Goal: Task Accomplishment & Management: Complete application form

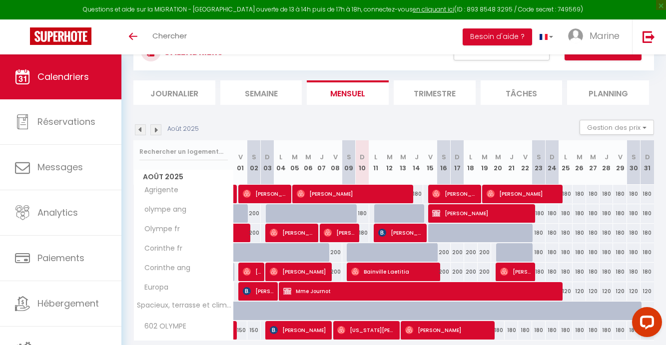
scroll to position [45, 0]
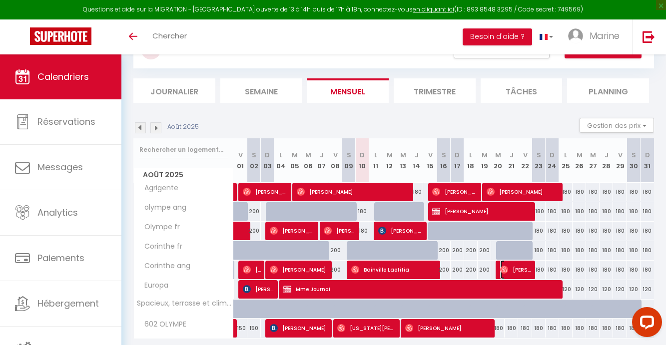
click at [518, 269] on span "[PERSON_NAME]" at bounding box center [515, 269] width 31 height 19
select select "OK"
select select "0"
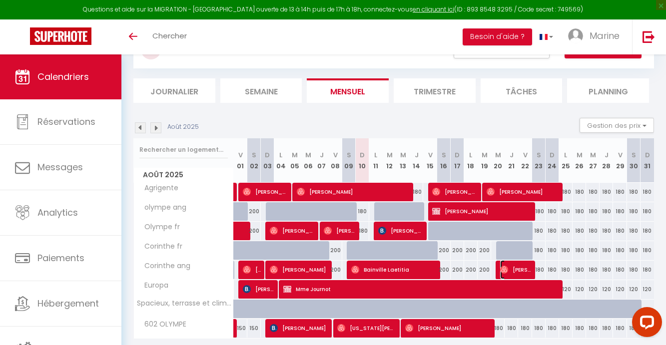
select select "1"
select select
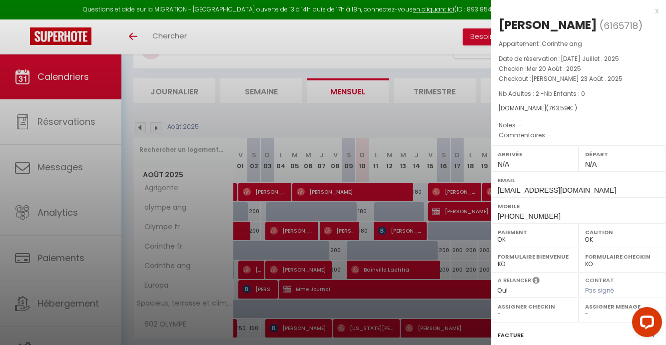
scroll to position [120, 0]
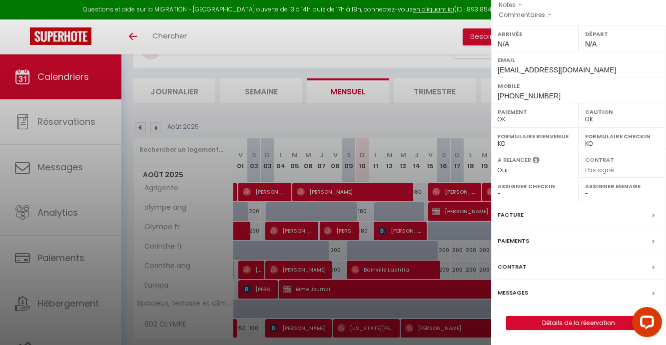
click at [550, 330] on div "x [PERSON_NAME] ( 6165718 ) Appartement : Corinthe ang Date de réservation : [D…" at bounding box center [578, 113] width 175 height 466
click at [550, 324] on link "Détails de la réservation" at bounding box center [579, 323] width 144 height 13
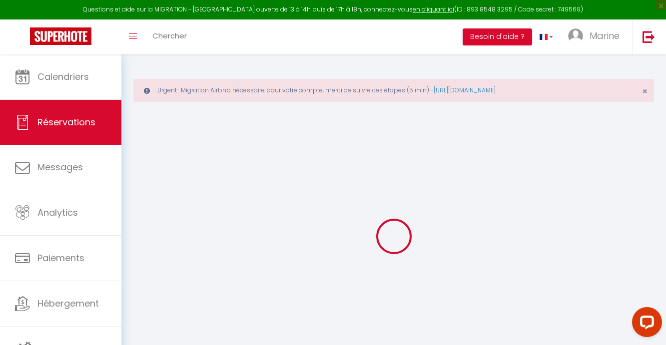
type input "[GEOGRAPHIC_DATA]"
type input "[PERSON_NAME]"
type input "[EMAIL_ADDRESS][DOMAIN_NAME]"
type input "[PHONE_NUMBER]"
select select
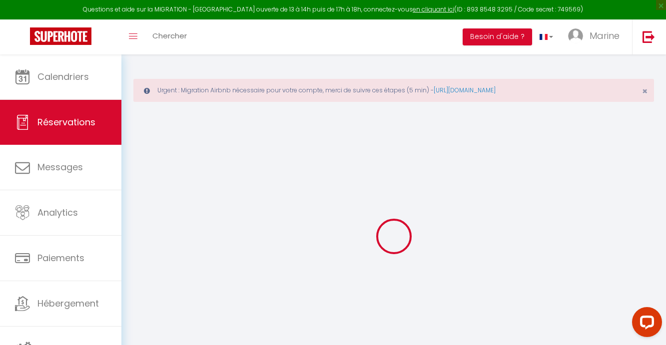
type input "26.1"
select select "67890"
select select "1"
select select
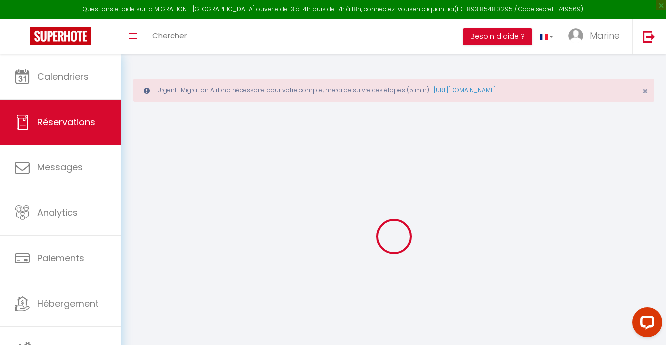
type input "2"
select select "12"
select select
type input "690"
checkbox input "false"
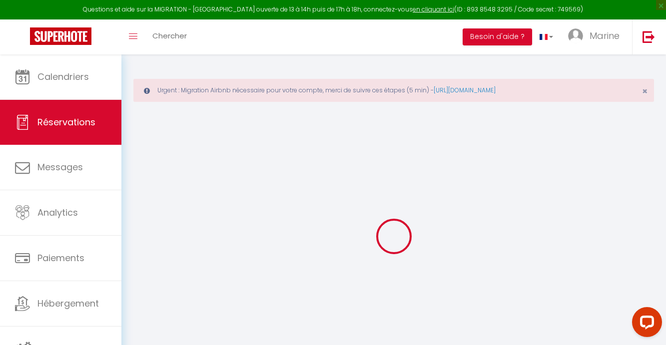
type input "0"
select select "1"
type input "0"
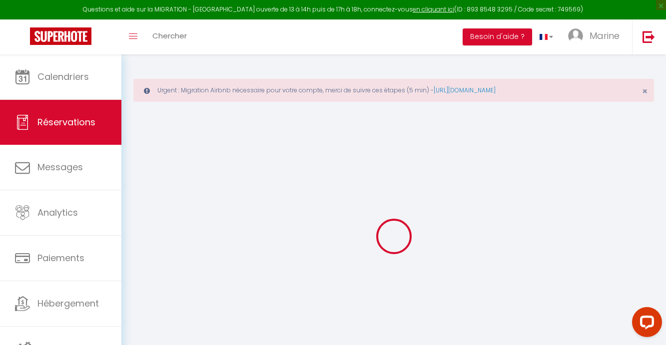
select select
select select "15"
checkbox input "false"
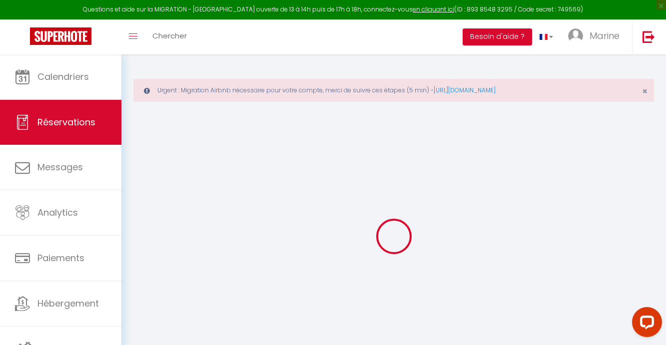
select select
checkbox input "false"
select select
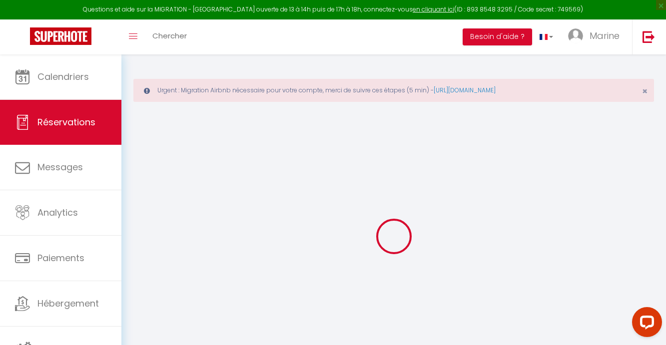
select select
checkbox input "false"
select select
type input "35"
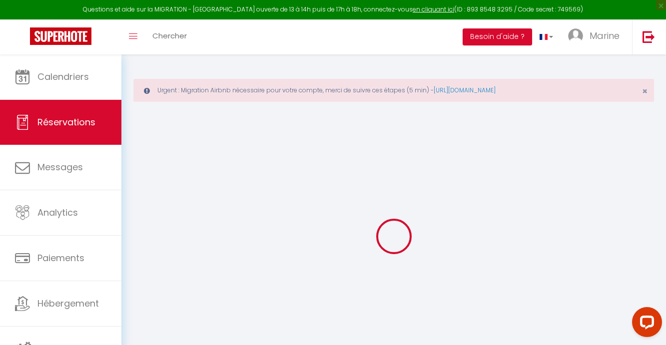
type input "38.59"
select select
checkbox input "false"
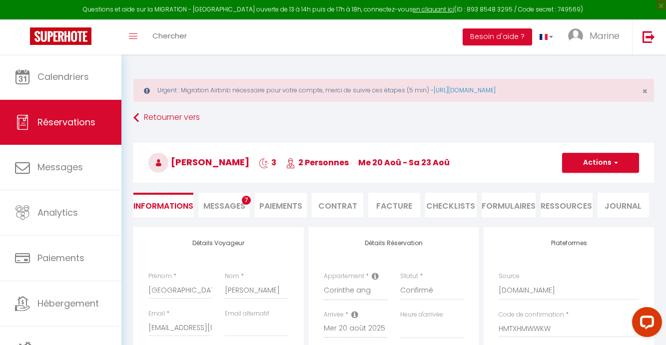
select select
checkbox input "false"
select select
